Goal: Information Seeking & Learning: Learn about a topic

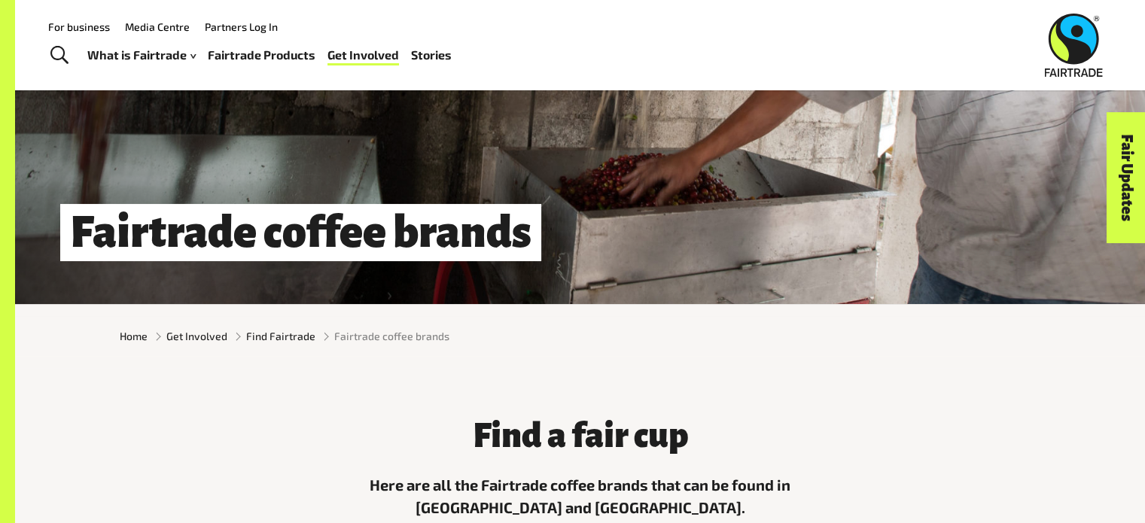
scroll to position [141, 0]
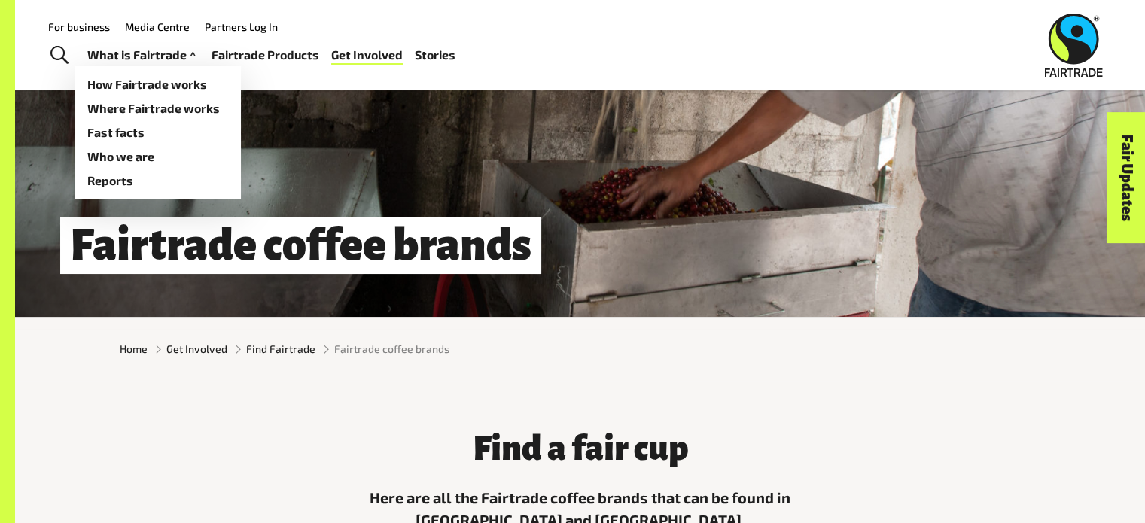
click at [151, 55] on link "What is Fairtrade" at bounding box center [143, 55] width 112 height 22
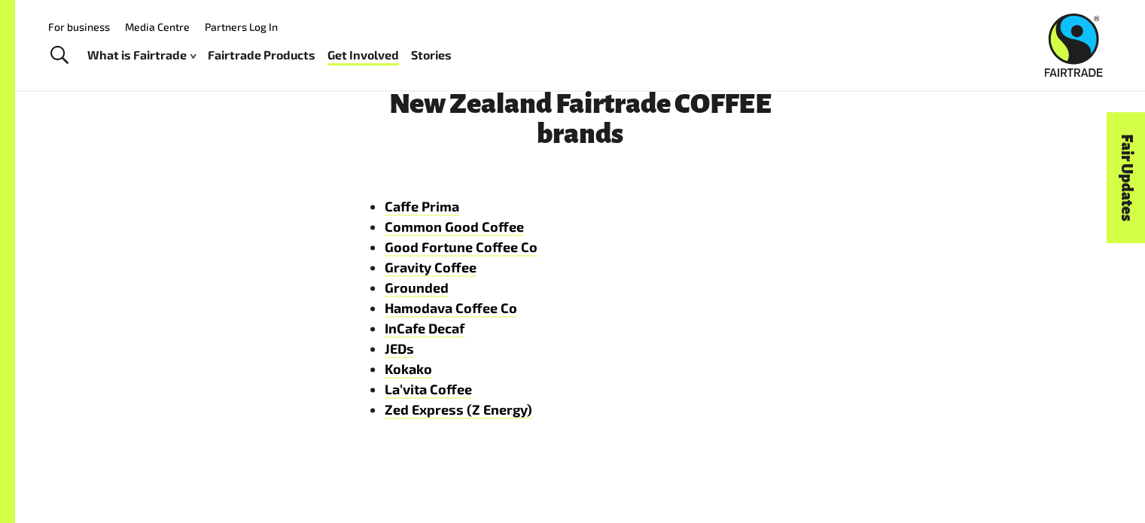
scroll to position [2306, 0]
click at [399, 358] on link "JEDs" at bounding box center [399, 349] width 29 height 17
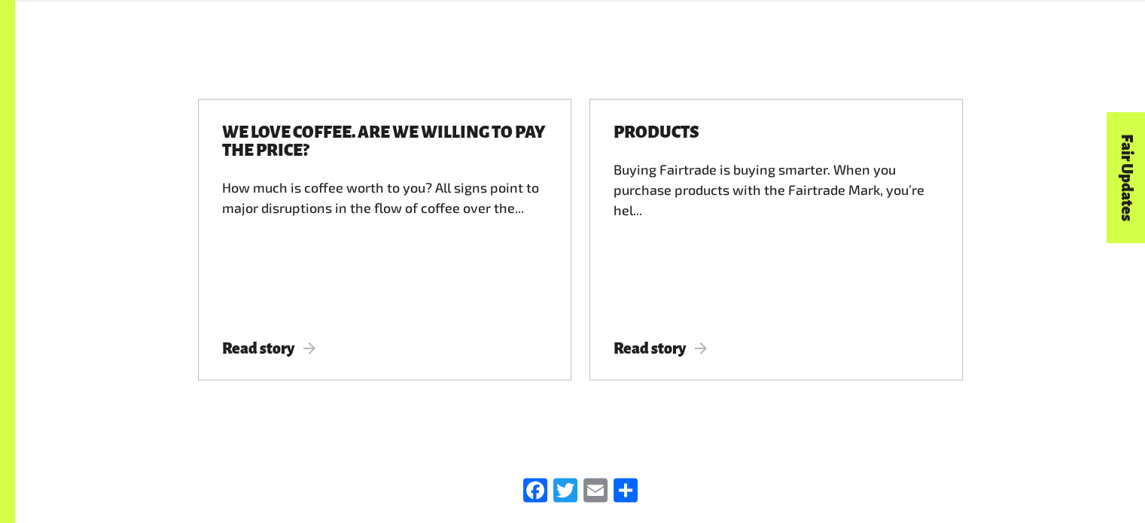
scroll to position [2769, 0]
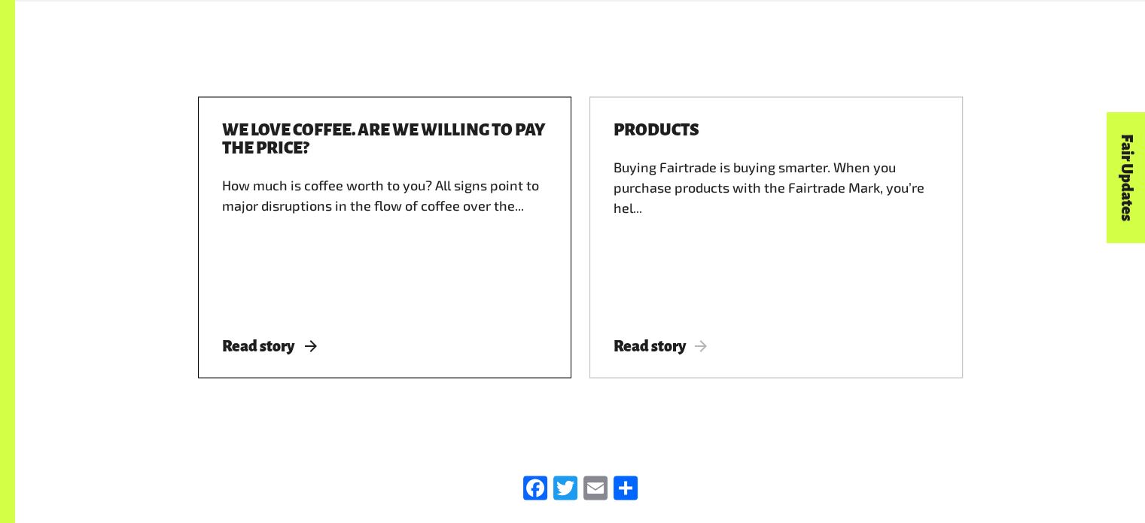
click at [497, 189] on div "How much is coffee worth to you? All signs point to major disruptions in the fl…" at bounding box center [384, 243] width 325 height 136
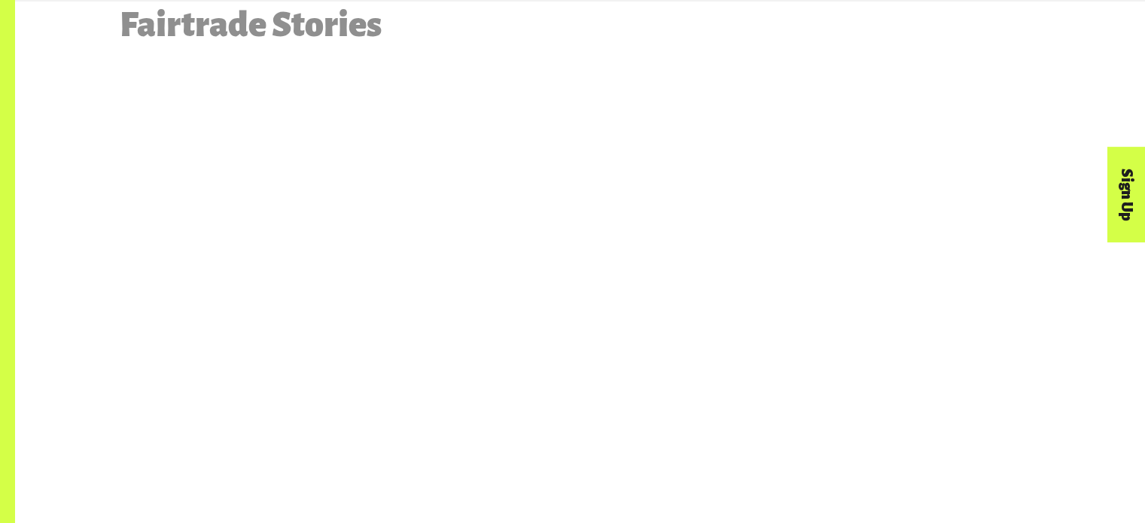
scroll to position [3347, 0]
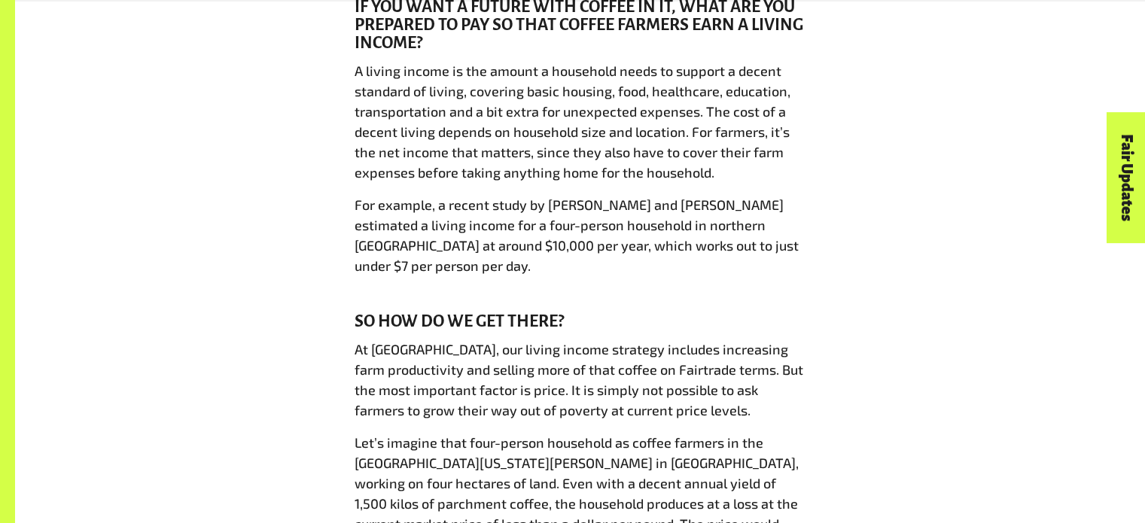
scroll to position [1918, 0]
